Goal: Information Seeking & Learning: Learn about a topic

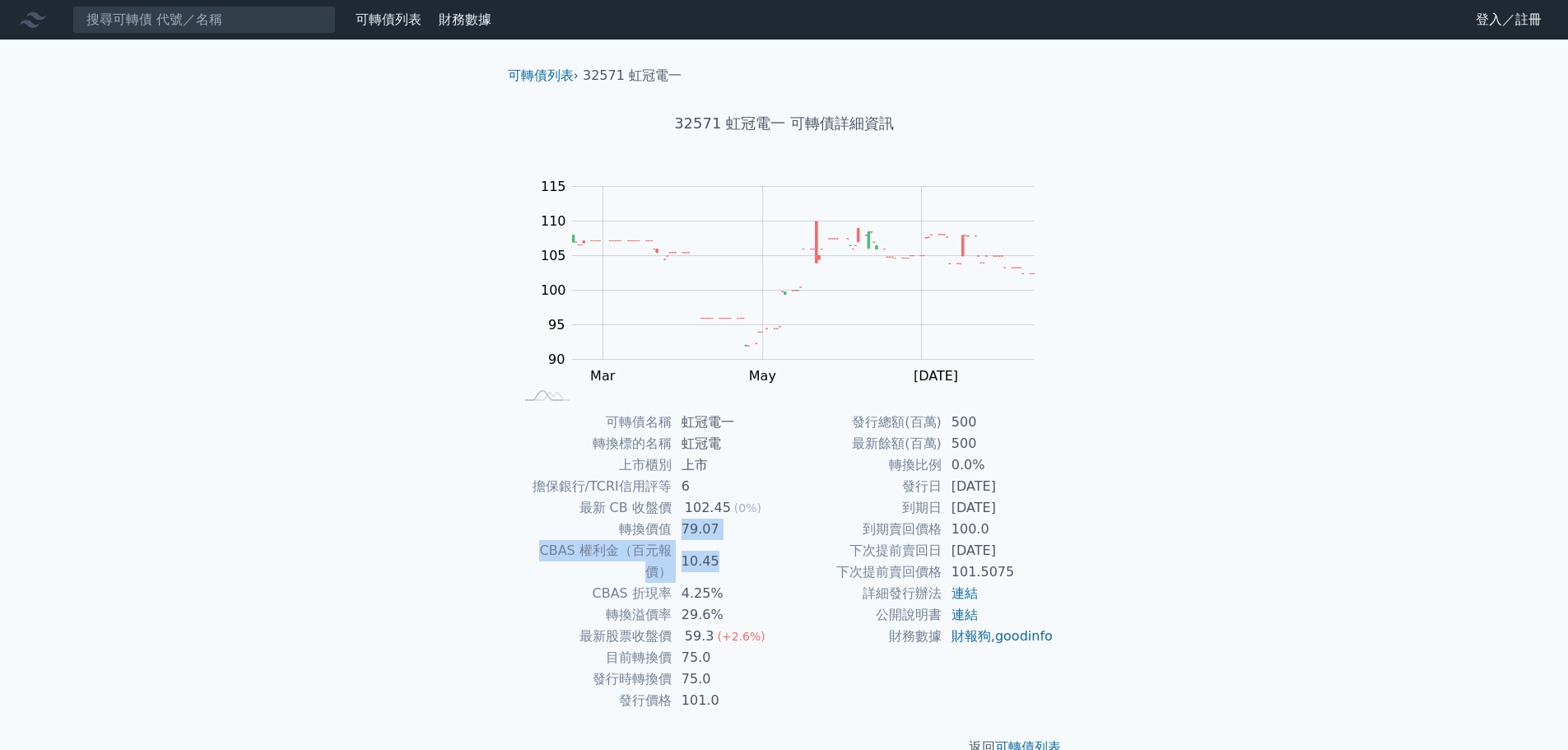
drag, startPoint x: 726, startPoint y: 560, endPoint x: 677, endPoint y: 538, distance: 53.7
click at [677, 538] on tbody "可轉債名稱 虹冠電一 轉換標的名稱 虹冠電 上市櫃別 上市 擔保銀行/TCRI信用評等 6 最新 CB 收盤價 102.45 (0%) 轉換價值 79.07 …" at bounding box center [650, 561] width 270 height 300
click at [677, 538] on td "79.07" at bounding box center [728, 529] width 112 height 21
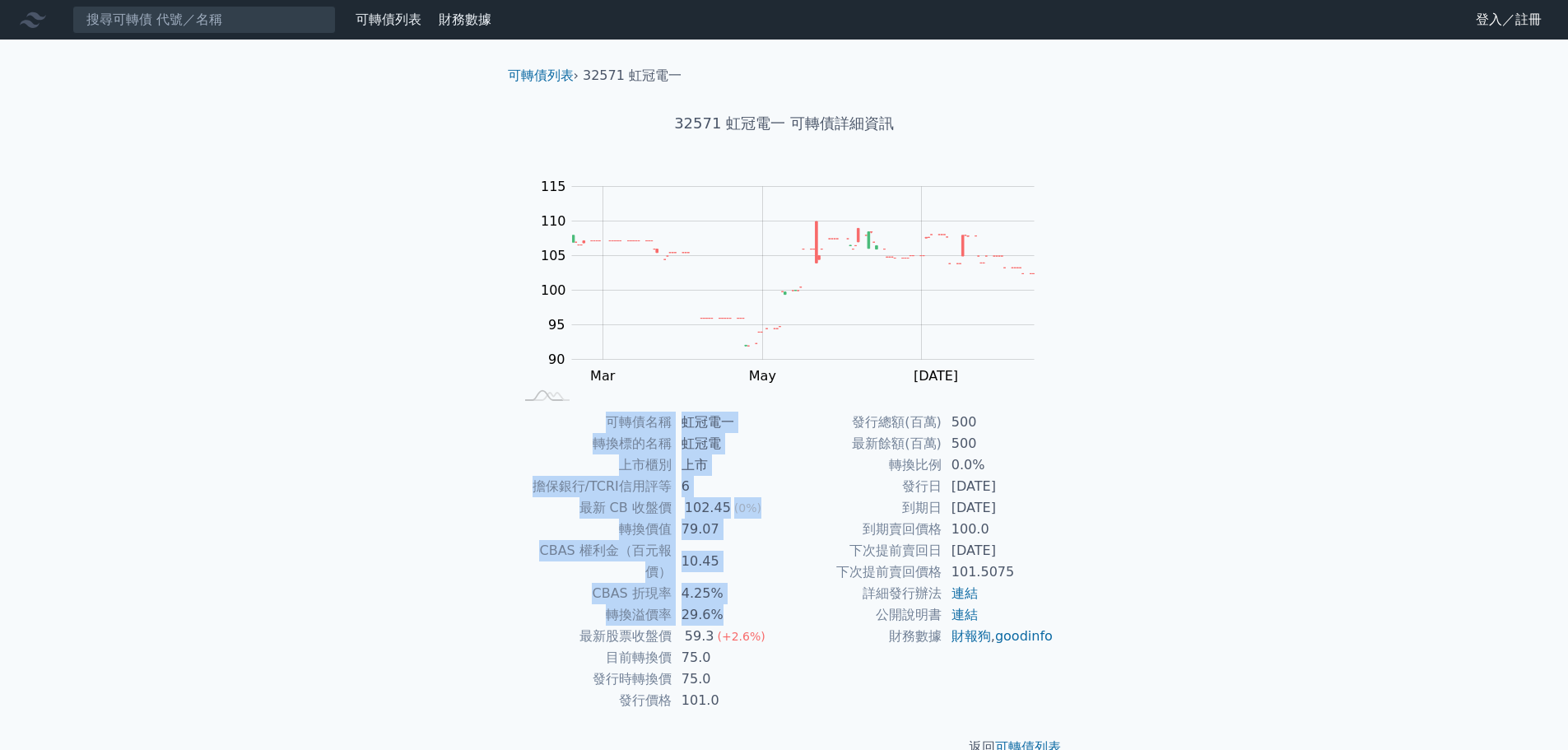
drag, startPoint x: 735, startPoint y: 595, endPoint x: 509, endPoint y: 541, distance: 232.4
click at [509, 554] on div "可轉債名稱 虹冠電一 轉換標的名稱 虹冠電 上市櫃別 上市 擔保銀行/TCRI信用評等 6 最新 CB 收盤價 102.45 (0%) 轉換價值 79.07 …" at bounding box center [784, 561] width 579 height 300
click at [509, 541] on div "可轉債名稱 虹冠電一 轉換標的名稱 虹冠電 上市櫃別 上市 擔保銀行/TCRI信用評等 6 最新 CB 收盤價 102.45 (0%) 轉換價值 79.07 …" at bounding box center [784, 561] width 579 height 300
click at [474, 499] on div "可轉債列表 › 32571 虹冠電一 32571 虹冠電一 可轉債詳細資訊 Zoom Out 100 80 85 90 95 100 105 110 115 …" at bounding box center [784, 411] width 632 height 744
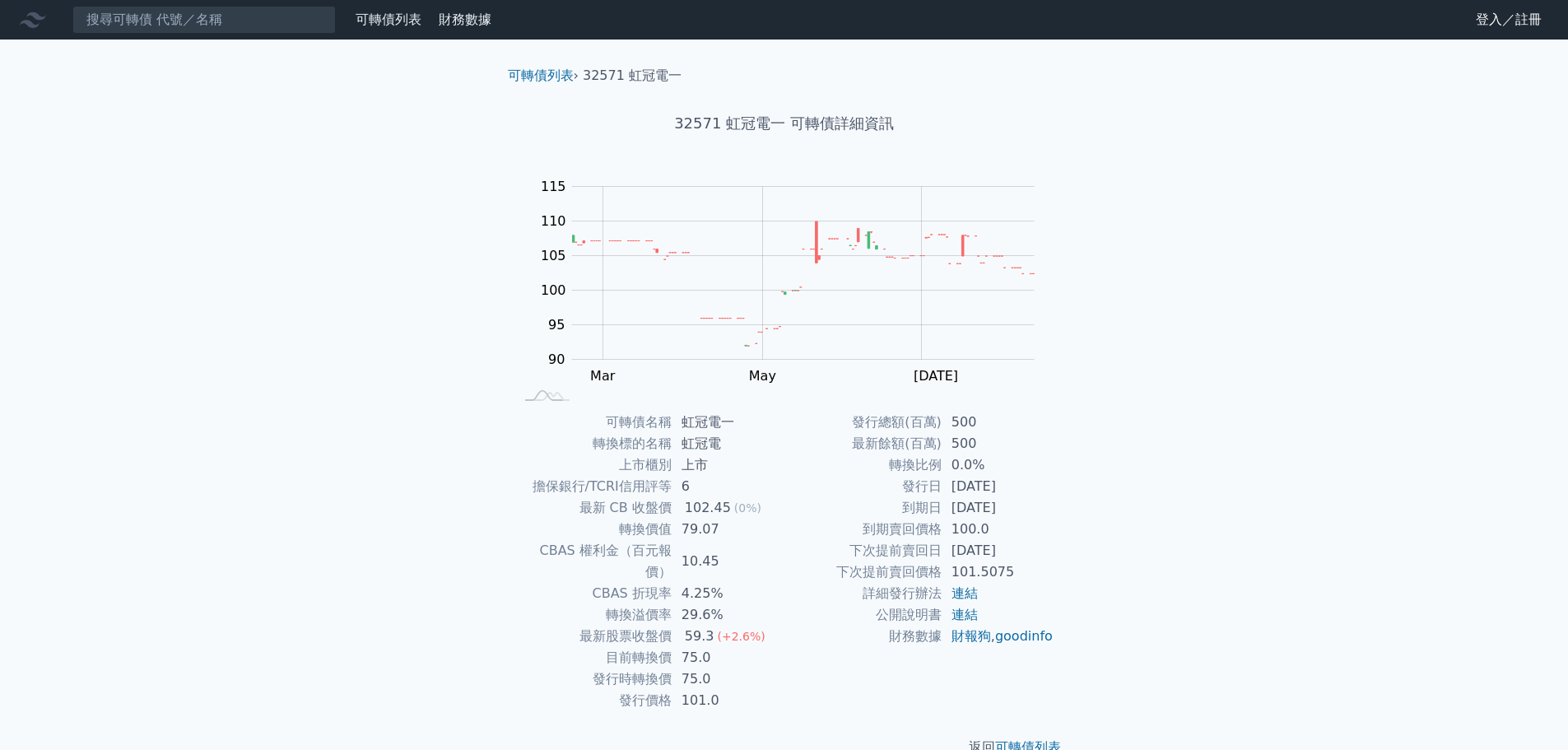
click at [452, 474] on div "可轉債列表 財務數據 可轉債列表 財務數據 登入／註冊 登入／註冊 可轉債列表 › 32571 虹冠電一 32571 虹冠電一 可轉債詳細資訊 Zoom Ou…" at bounding box center [784, 392] width 1568 height 783
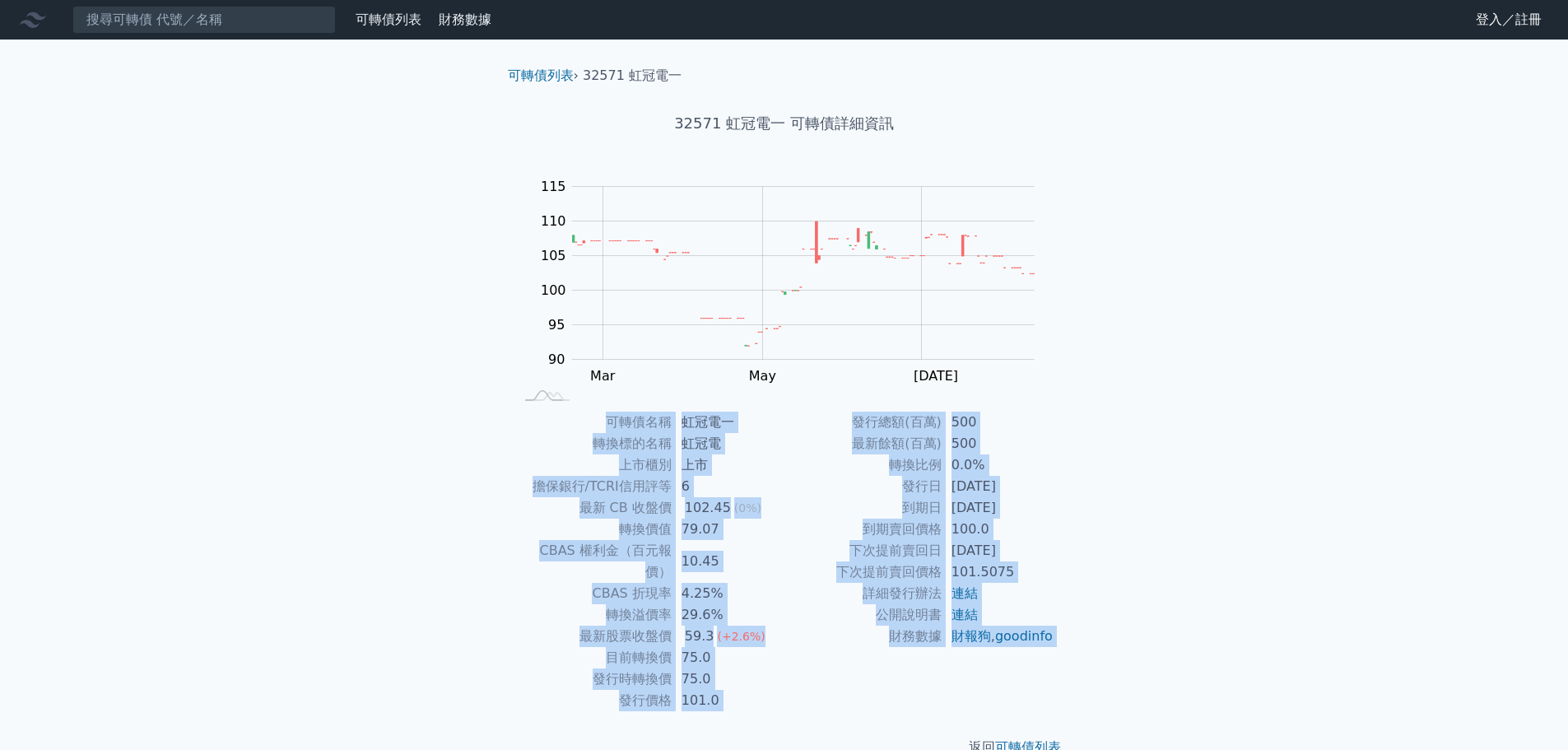
drag, startPoint x: 448, startPoint y: 466, endPoint x: 955, endPoint y: 748, distance: 580.1
click at [934, 739] on div "可轉債列表 財務數據 可轉債列表 財務數據 登入／註冊 登入／註冊 可轉債列表 › 32571 虹冠電一 32571 虹冠電一 可轉債詳細資訊 Zoom Ou…" at bounding box center [784, 392] width 1568 height 783
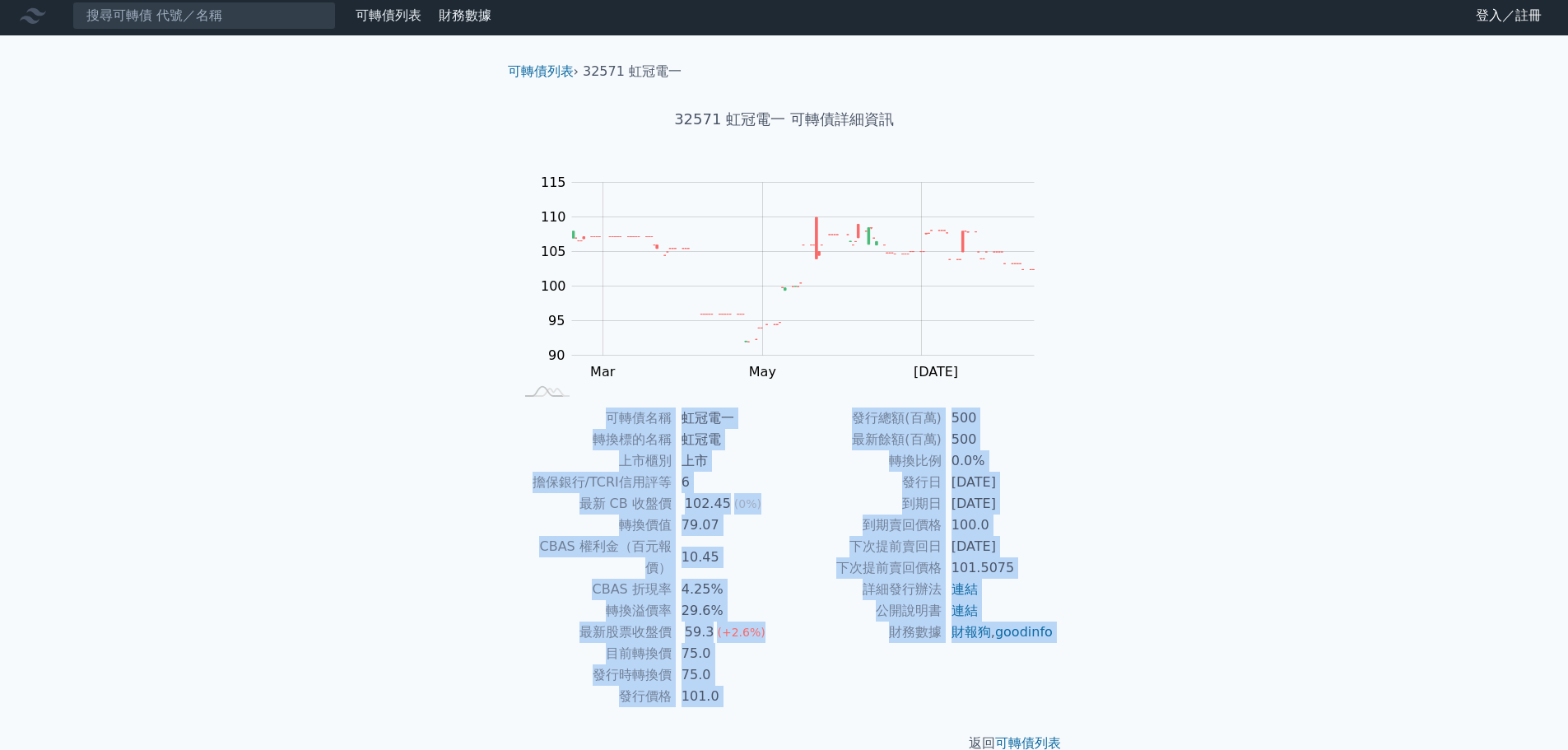
click at [823, 643] on td "財務數據" at bounding box center [863, 632] width 157 height 21
